Goal: Task Accomplishment & Management: Complete application form

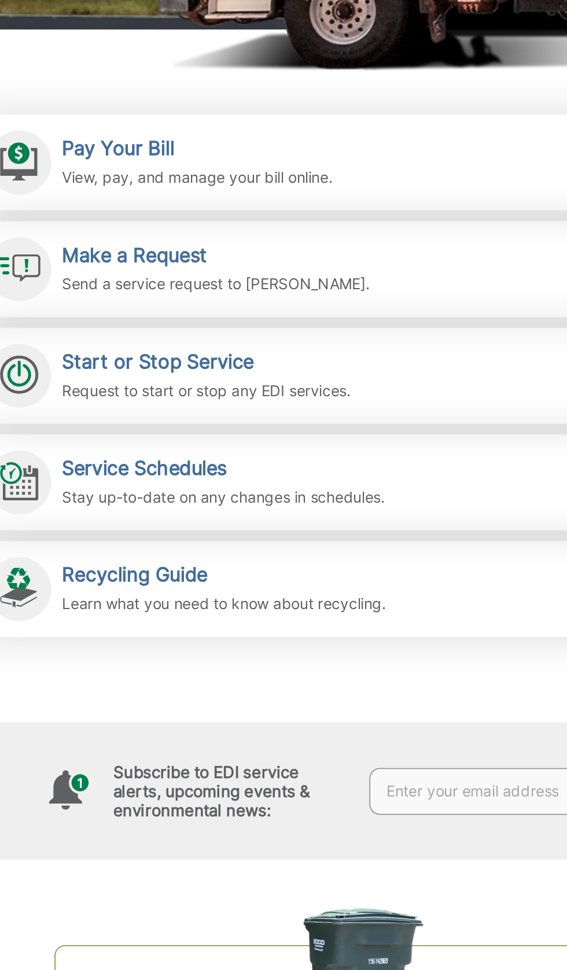
click at [181, 401] on div "Make a Request Send a service request to EDI." at bounding box center [203, 401] width 167 height 28
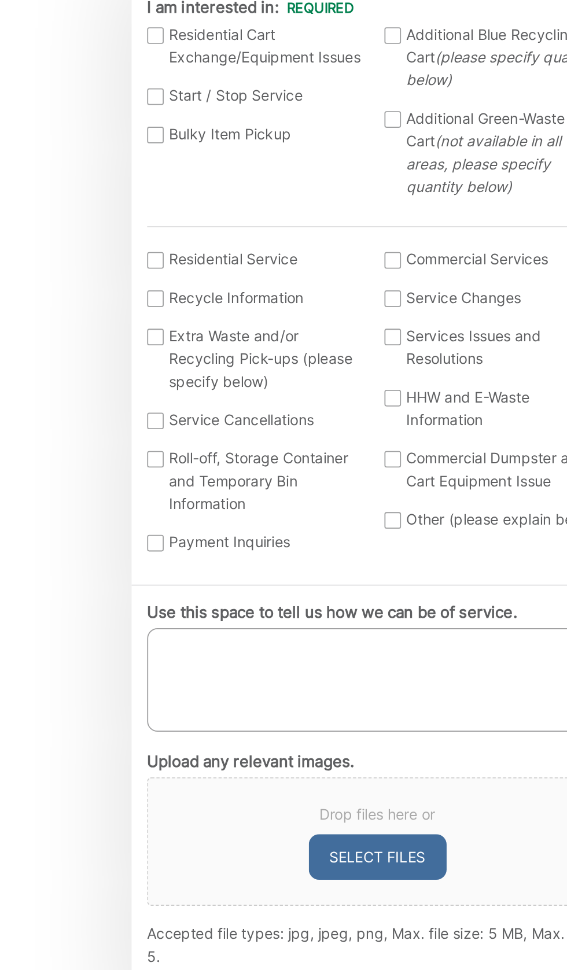
scroll to position [21, 0]
click at [94, 402] on label "Bulky Item Pickup" at bounding box center [142, 395] width 121 height 13
click at [0, 0] on input "Bulky Item Pickup" at bounding box center [0, 0] width 0 height 0
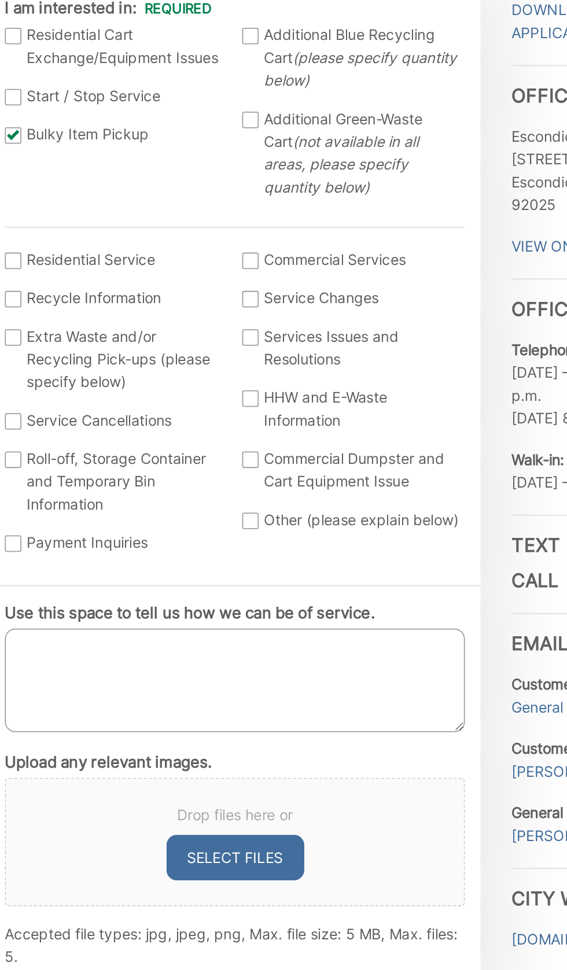
click at [219, 345] on div at bounding box center [219, 340] width 9 height 9
click at [0, 0] on input "Additional Blue Recycling Cart (please specify quantity below)" at bounding box center [0, 0] width 0 height 0
click at [220, 392] on div at bounding box center [219, 387] width 9 height 9
click at [0, 0] on input "Additional Green-Waste Cart (not available in all areas, please specify quantit…" at bounding box center [0, 0] width 0 height 0
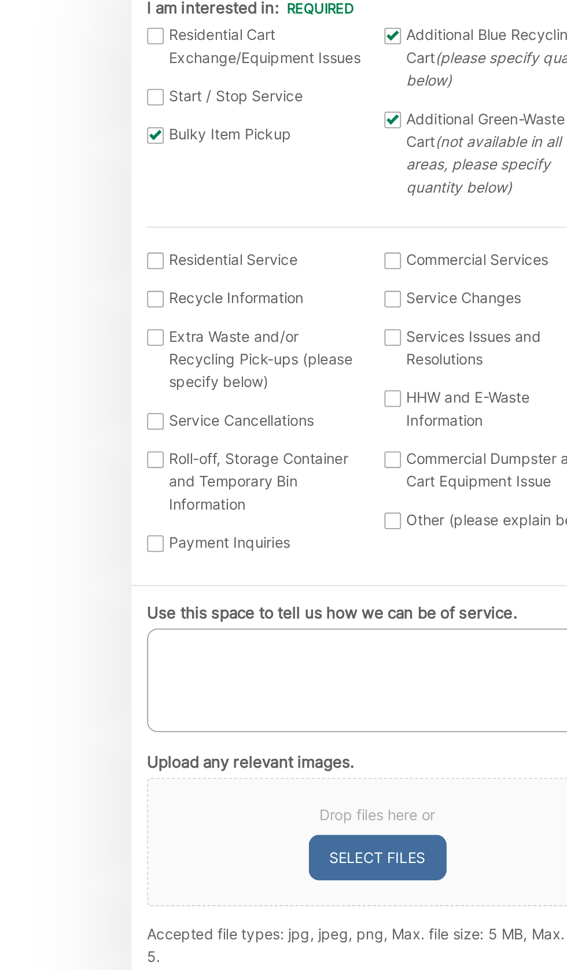
click at [87, 471] on div at bounding box center [86, 466] width 9 height 9
click at [0, 0] on input "I am interested in: (continued) *" at bounding box center [0, 0] width 0 height 0
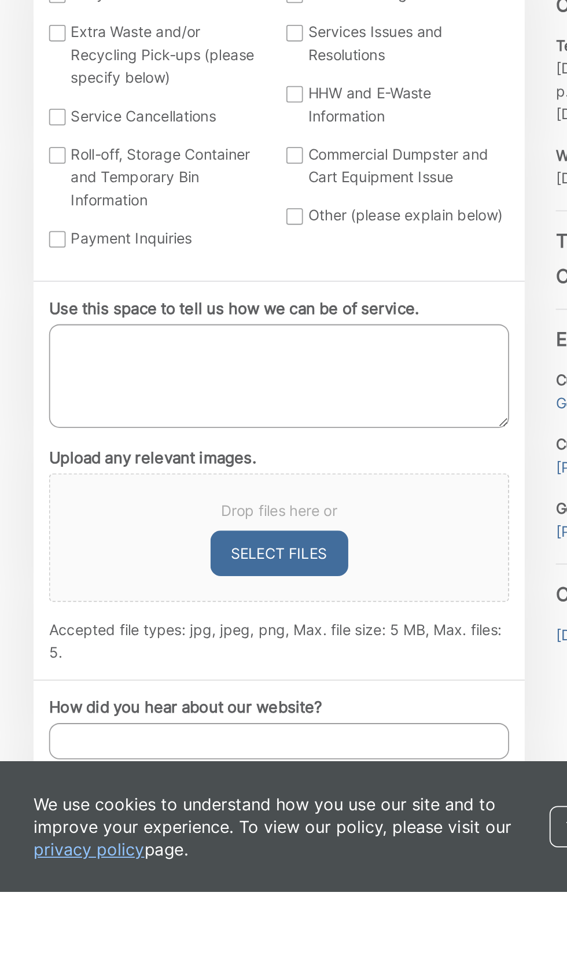
scroll to position [54, 0]
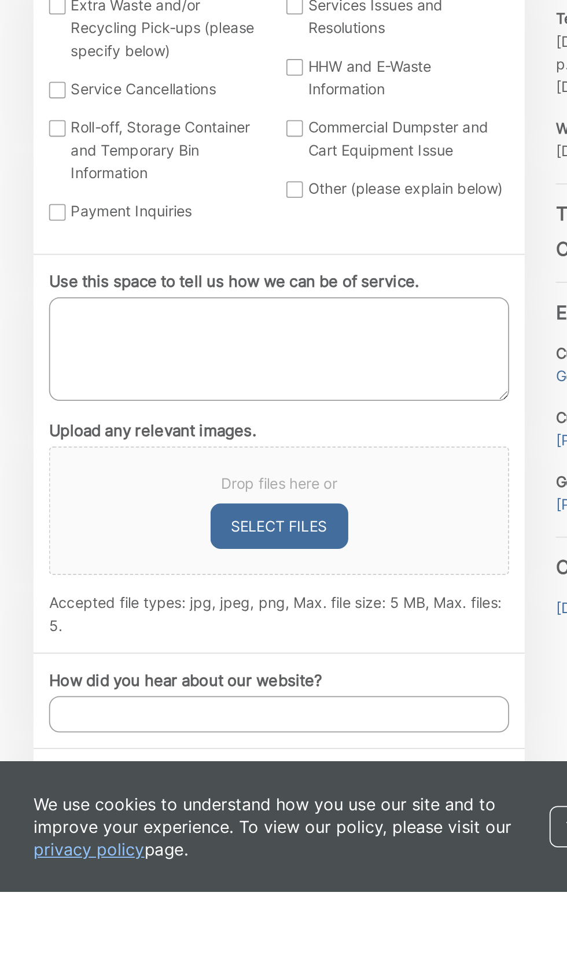
click at [223, 562] on label "Commercial Dumpster and Cart Equipment Issue" at bounding box center [275, 549] width 121 height 25
click at [0, 0] on input "Commercial Dumpster and Cart Equipment Issue" at bounding box center [0, 0] width 0 height 0
click at [86, 548] on div at bounding box center [86, 543] width 9 height 9
click at [0, 0] on input "Roll-off, Storage Container and Temporary Bin Information" at bounding box center [0, 0] width 0 height 0
click at [88, 480] on div at bounding box center [86, 475] width 9 height 9
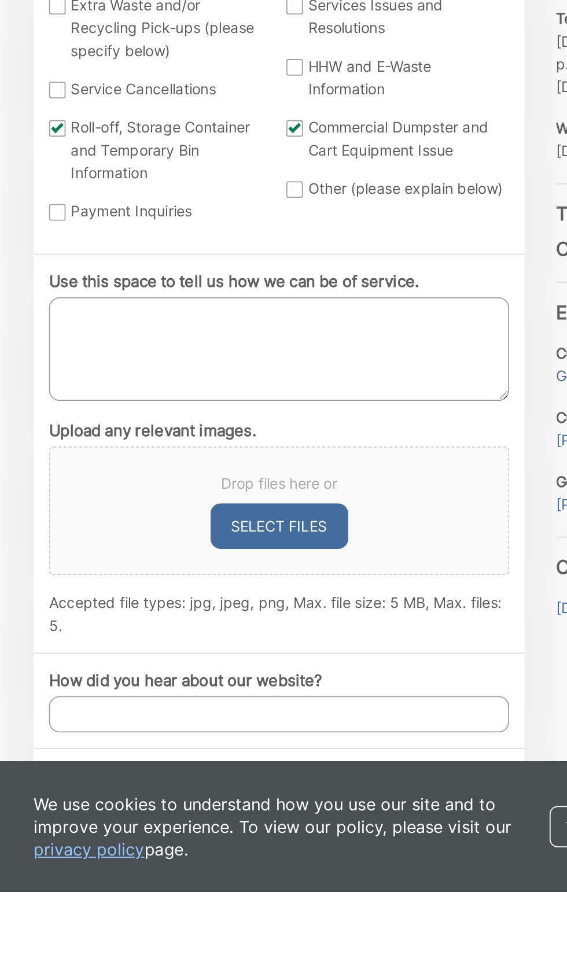
click at [0, 0] on input "Extra Waste and/or Recycling Pick-ups (please specify below)" at bounding box center [0, 0] width 0 height 0
click at [207, 696] on textarea "Use this space to tell us how we can be of service." at bounding box center [210, 667] width 257 height 58
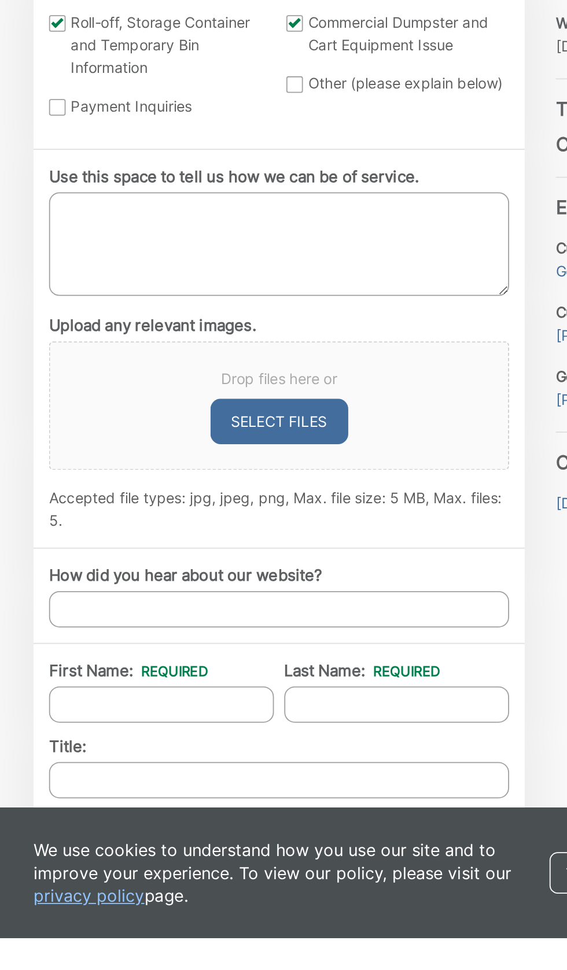
scroll to position [197, 0]
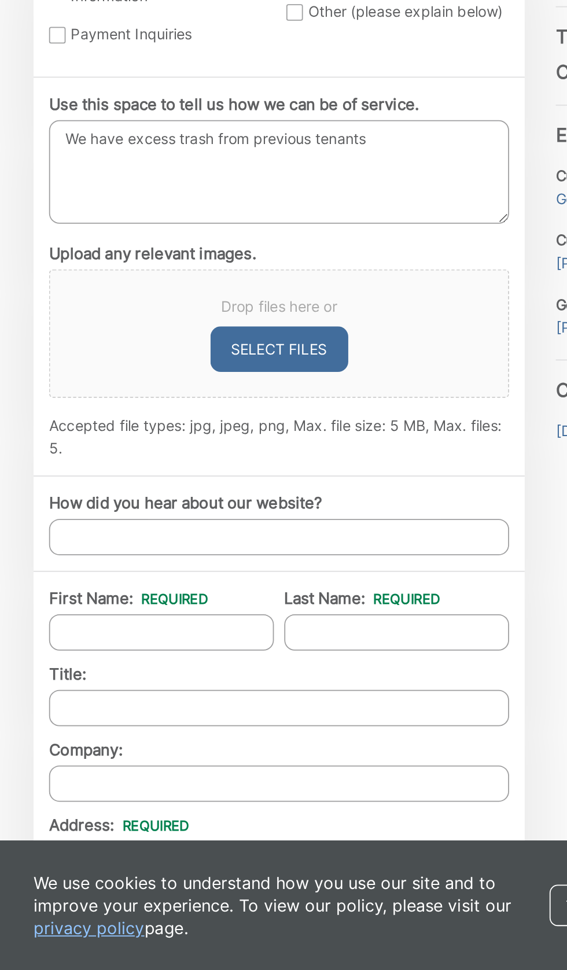
click at [197, 553] on textarea "We have excess trash from previous tenants" at bounding box center [210, 524] width 257 height 58
click at [201, 553] on textarea "We have excess trash from previous tenants" at bounding box center [210, 524] width 257 height 58
click at [199, 553] on textarea "We have excess trash left here from previous tenants" at bounding box center [210, 524] width 257 height 58
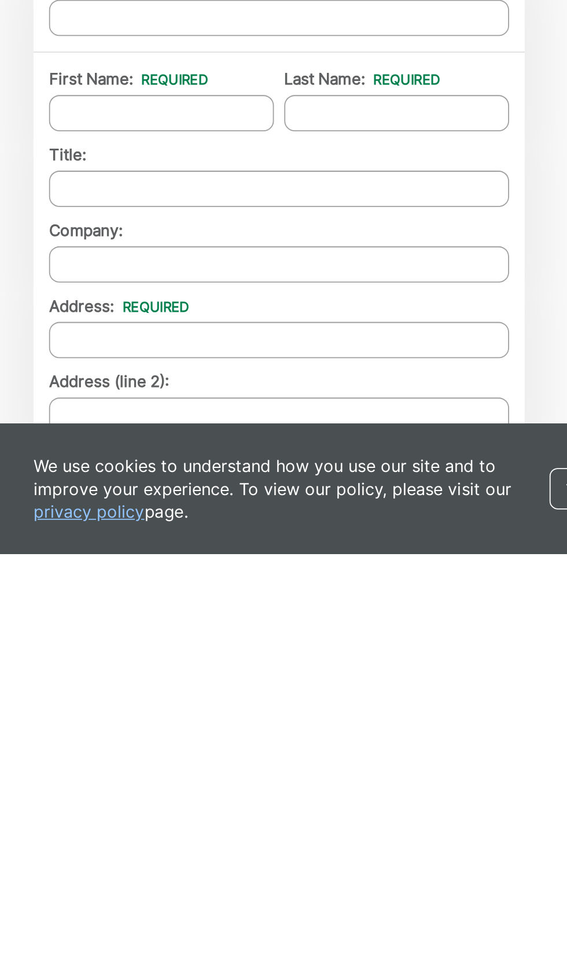
scroll to position [259, 0]
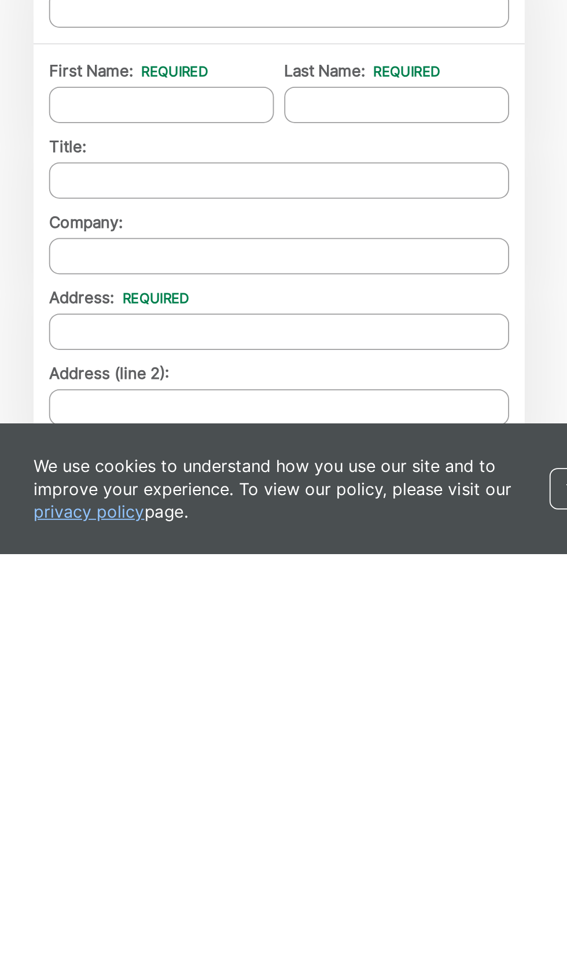
type textarea "We have excess trash left here from previous tenants and have no transportation…"
click at [211, 574] on button "Select files" at bounding box center [210, 560] width 77 height 25
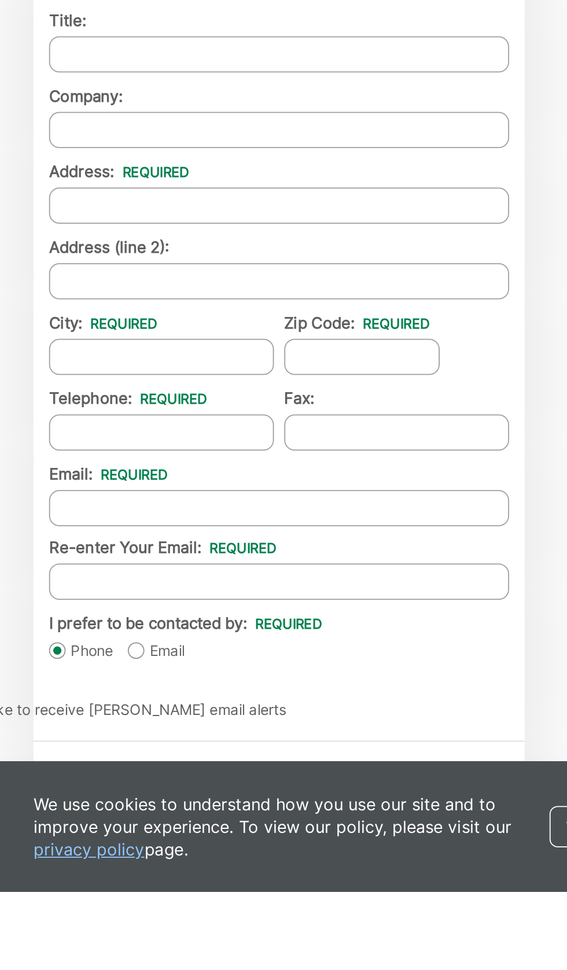
scroll to position [543, 0]
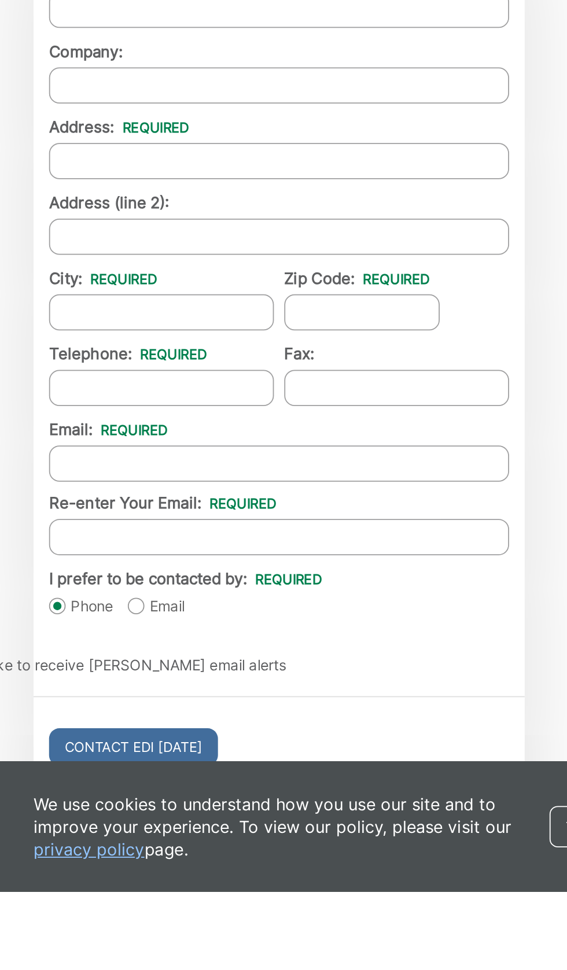
click at [155, 445] on input "First Name: *" at bounding box center [145, 435] width 126 height 20
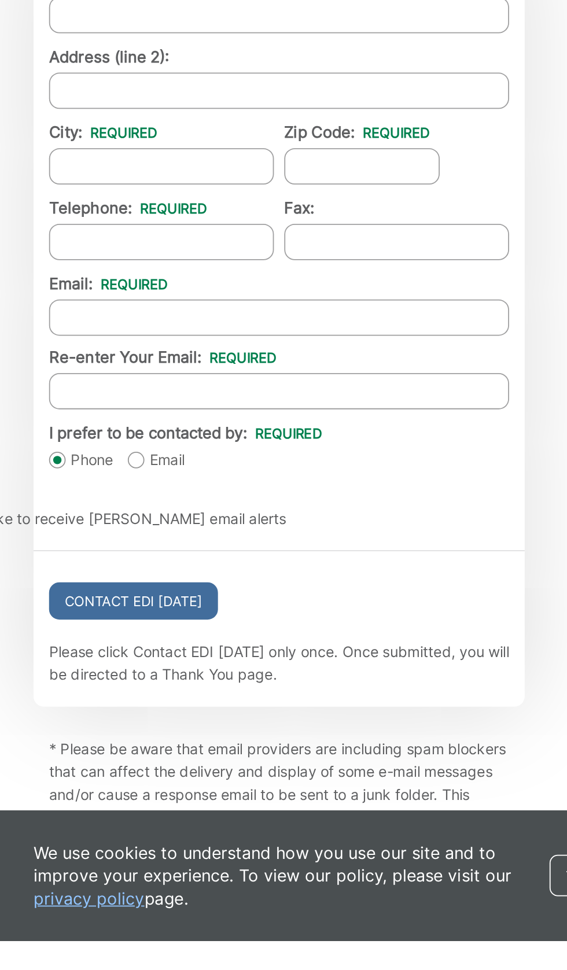
type input "[PERSON_NAME]"
type input "Justice"
type input "[STREET_ADDRESS][PERSON_NAME]"
type input "ESCONDIDO"
type input "92026-2302"
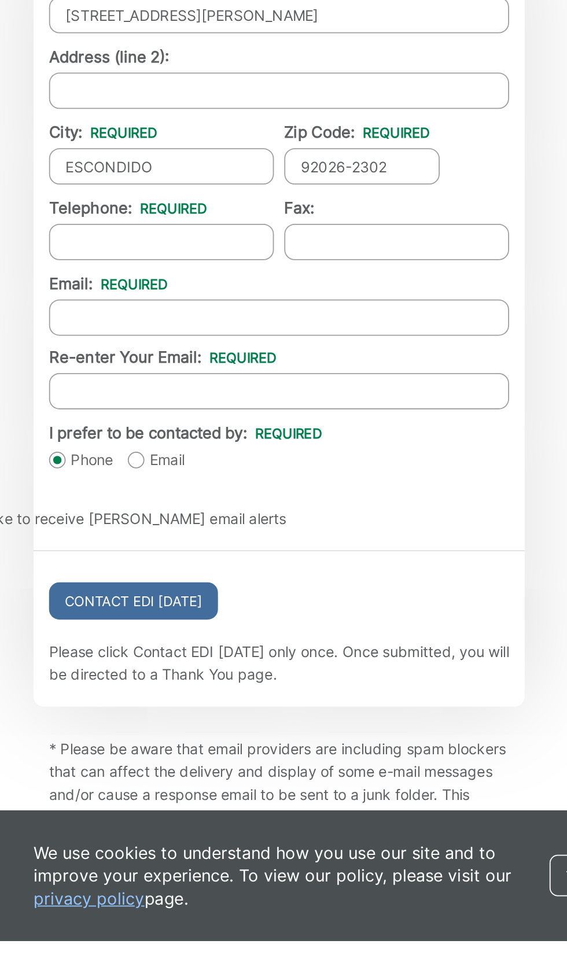
type input "7607129617"
type input "[EMAIL_ADDRESS][DOMAIN_NAME]"
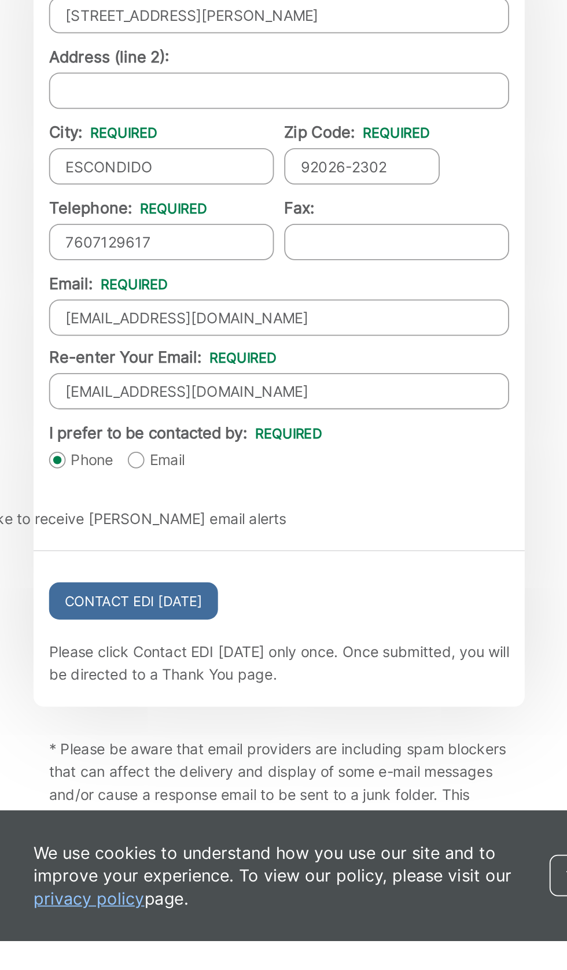
type input "[PHONE_NUMBER]"
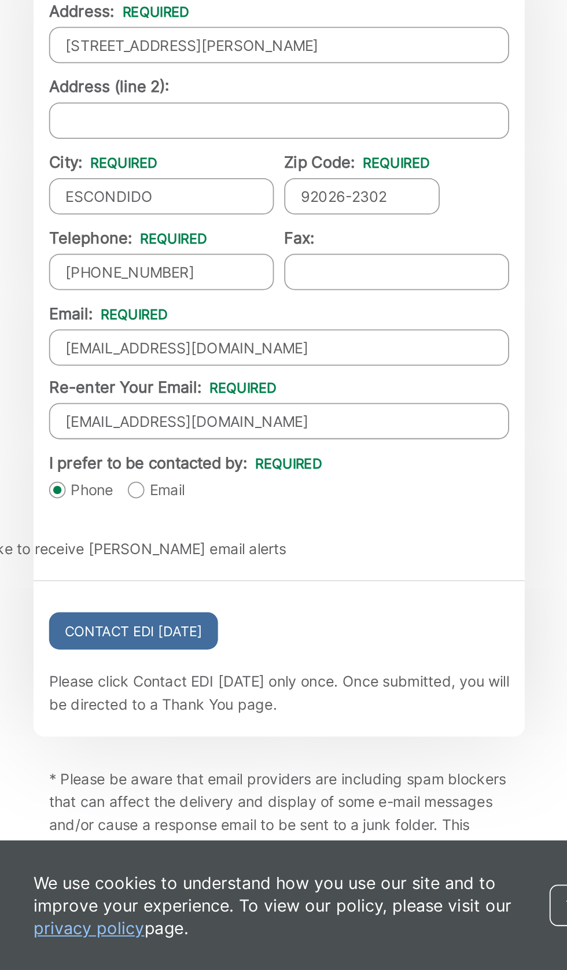
click at [211, 379] on input "Title:" at bounding box center [210, 369] width 257 height 20
type input "Business owner"
click at [233, 421] on input "Company:" at bounding box center [210, 411] width 257 height 20
type input "Dont"
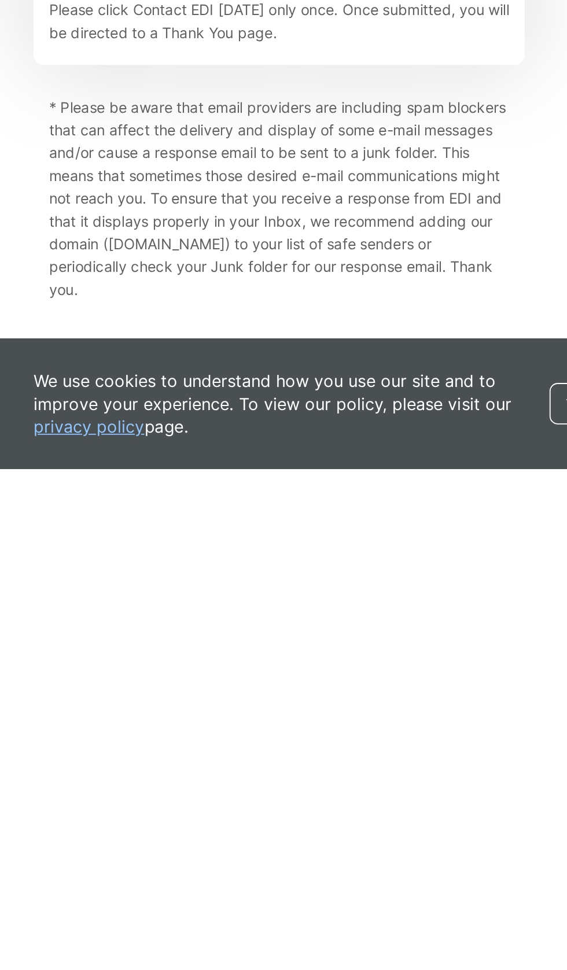
scroll to position [765, 0]
type input "Don't forget"
click at [131, 613] on label "Email" at bounding box center [142, 607] width 32 height 12
radio input "true"
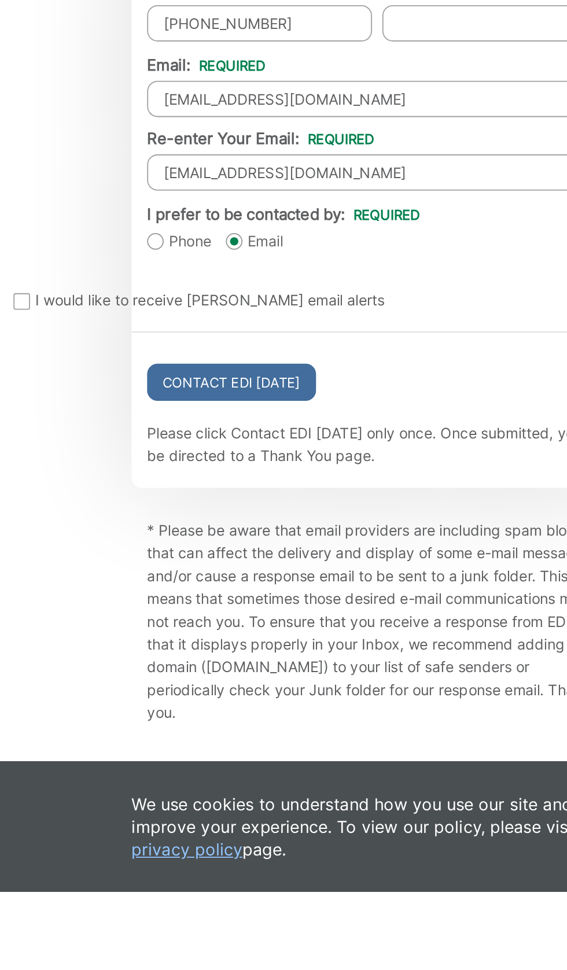
scroll to position [888, 0]
click at [17, 645] on div at bounding box center [12, 640] width 9 height 9
click at [0, 0] on input "Email Alerts" at bounding box center [0, 0] width 0 height 0
click at [154, 696] on input "Contact EDI [DATE]" at bounding box center [129, 685] width 94 height 21
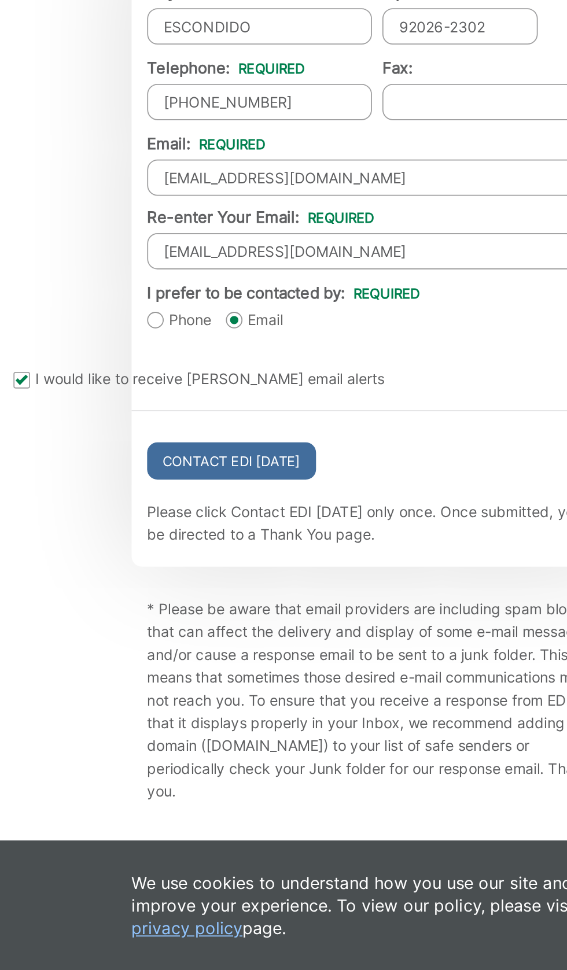
scroll to position [988, 0]
